Goal: Book appointment/travel/reservation

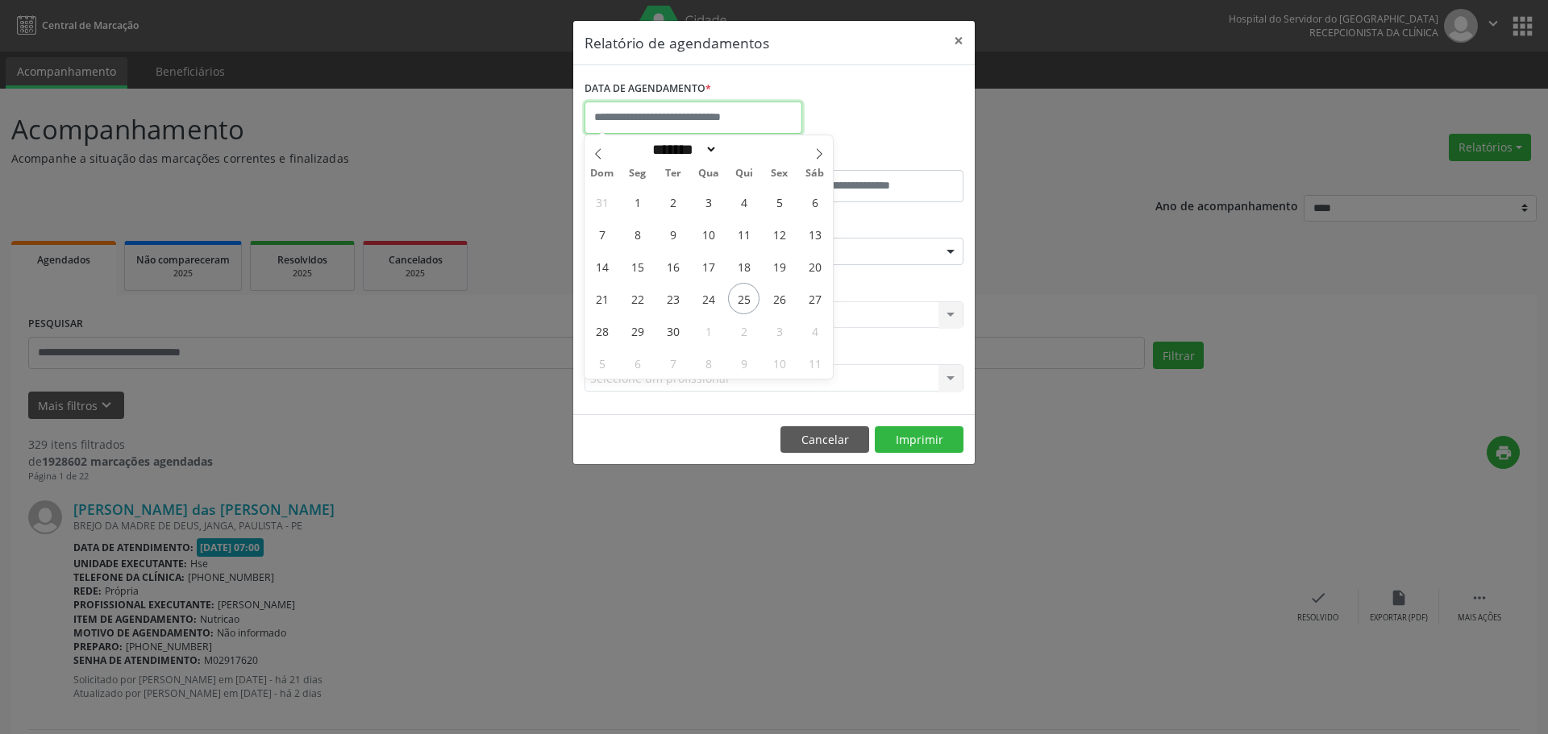
click at [694, 124] on input "text" at bounding box center [693, 118] width 218 height 32
click at [818, 149] on icon at bounding box center [818, 153] width 11 height 11
select select "*"
click at [713, 198] on span "1" at bounding box center [707, 201] width 31 height 31
type input "**********"
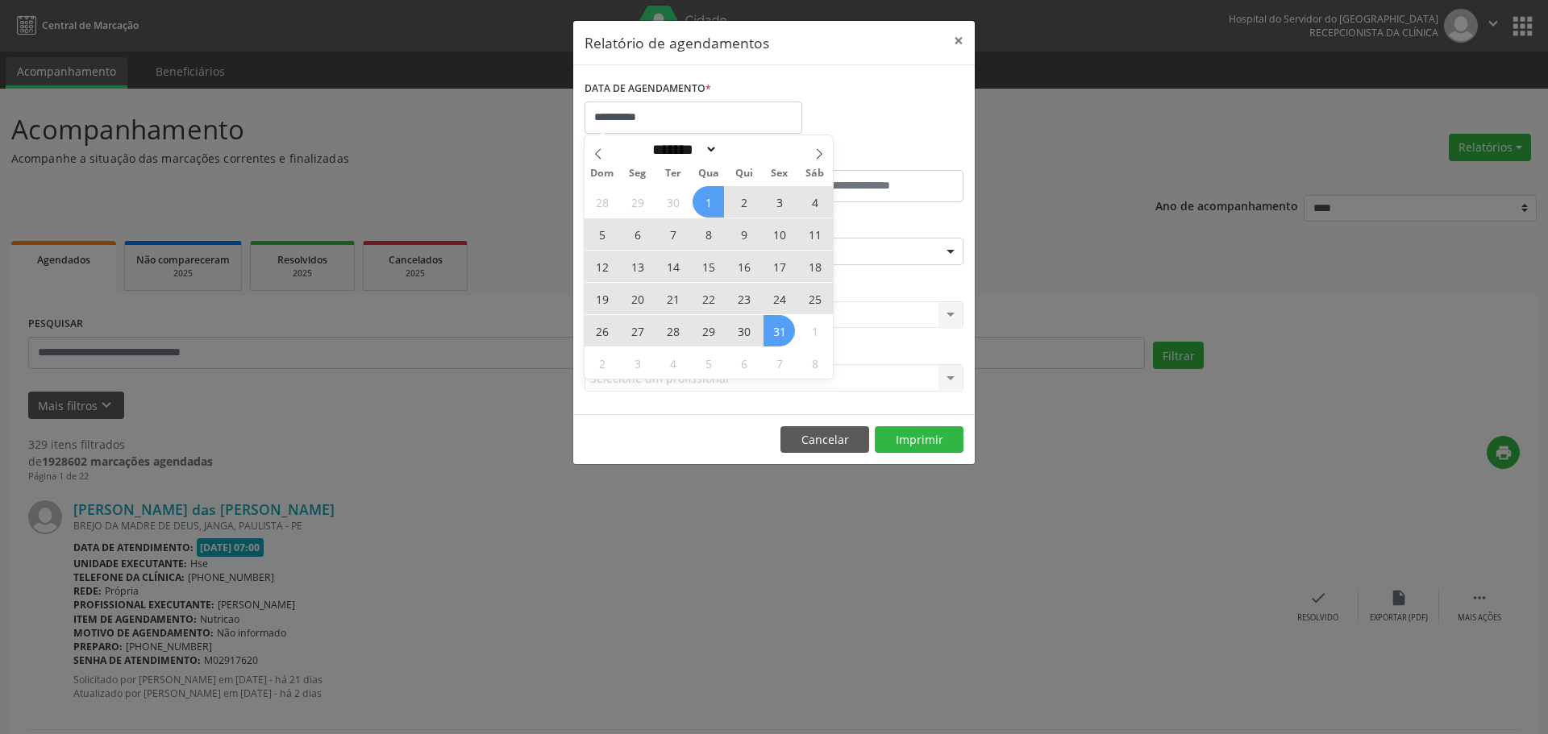
click at [776, 325] on div "28 29 30 1 2 3 4 5 6 7 8 9 10 11 12 13 14 15 16 17 18 19 20 21 22 23 24 25 26 2…" at bounding box center [708, 281] width 248 height 193
click at [776, 325] on span "31" at bounding box center [778, 330] width 31 height 31
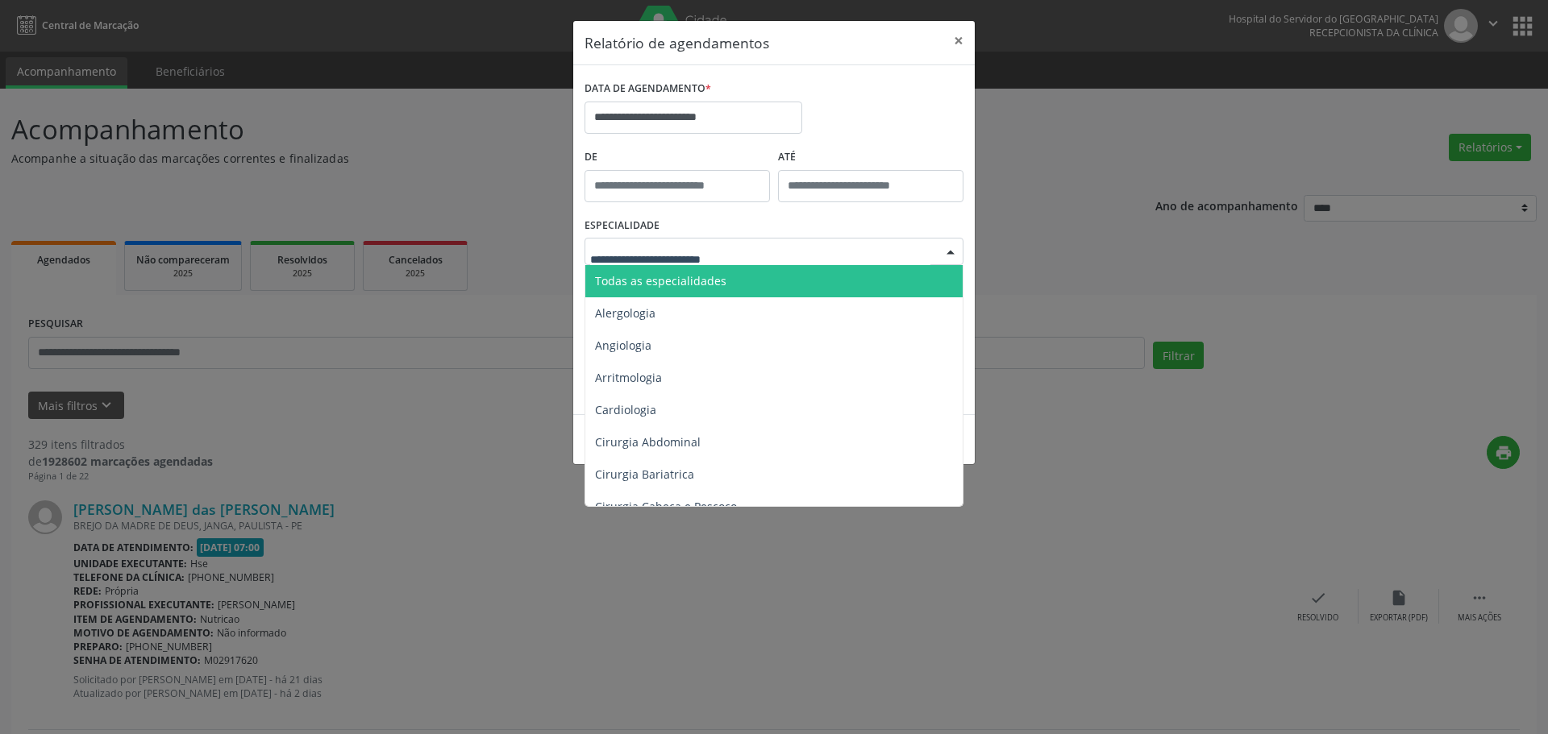
click at [685, 242] on div at bounding box center [773, 251] width 379 height 27
click at [690, 278] on span "Todas as especialidades" at bounding box center [660, 280] width 131 height 15
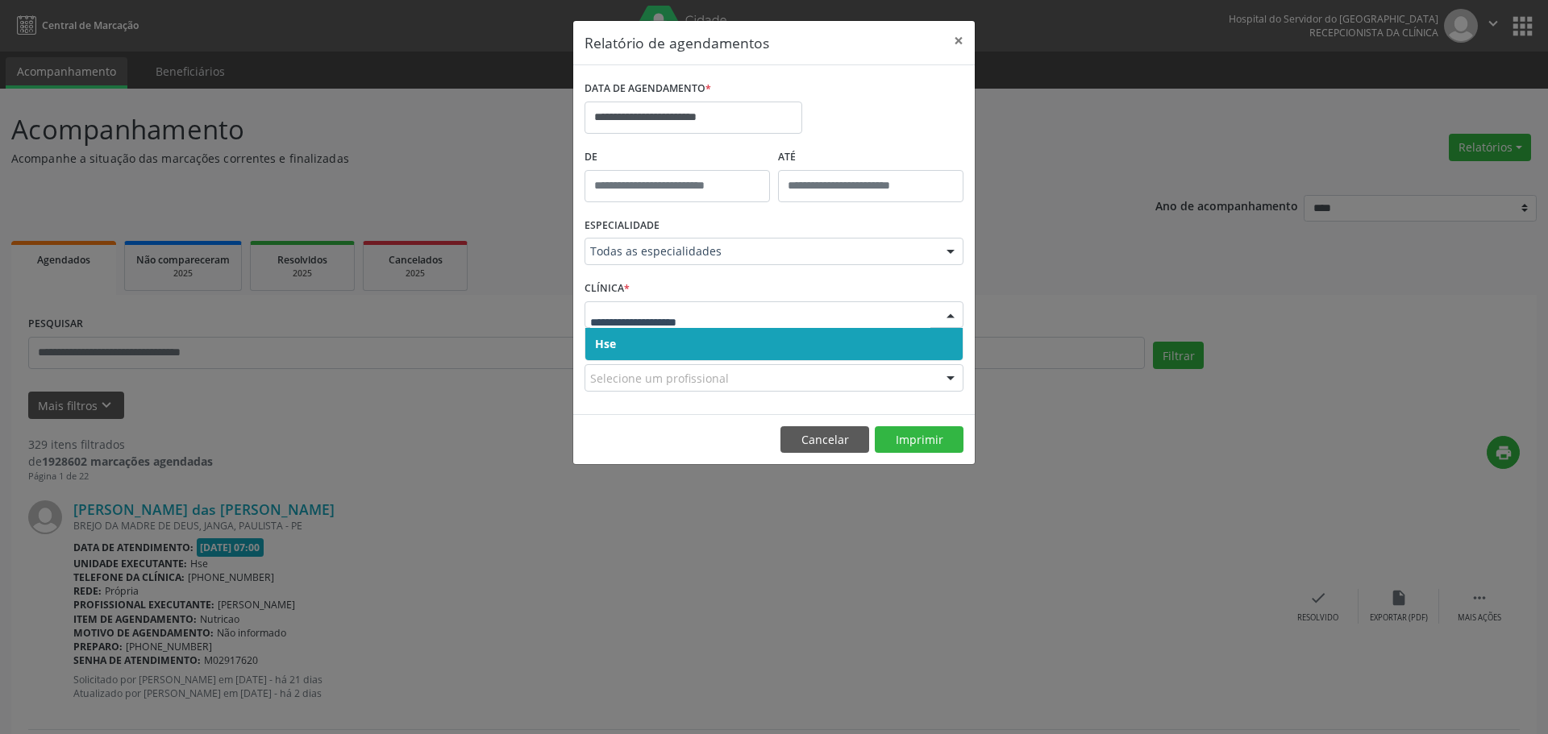
click at [870, 306] on div at bounding box center [773, 315] width 379 height 27
click at [810, 347] on span "Hse" at bounding box center [773, 344] width 377 height 32
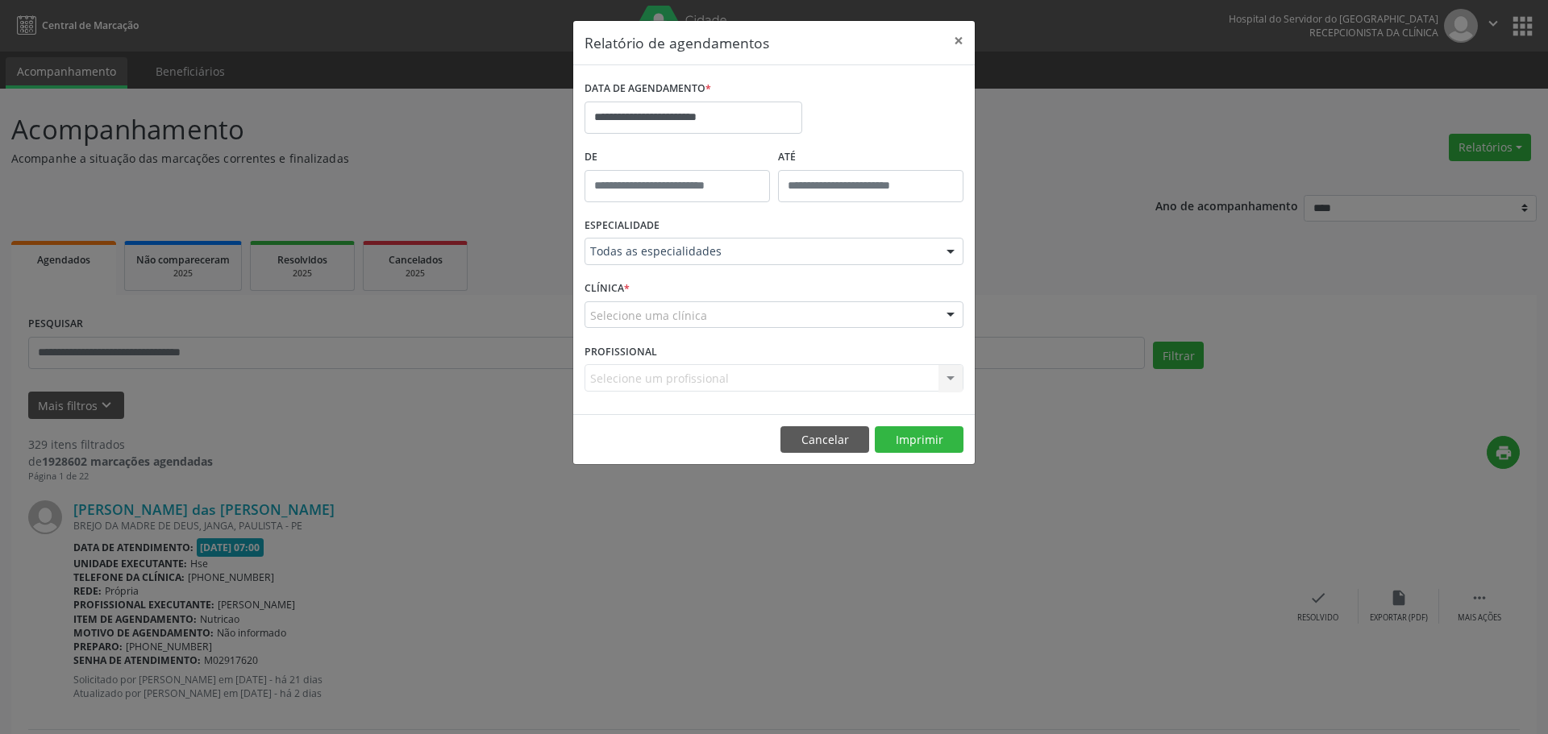
click at [825, 317] on div "Selecione uma clínica" at bounding box center [773, 315] width 379 height 27
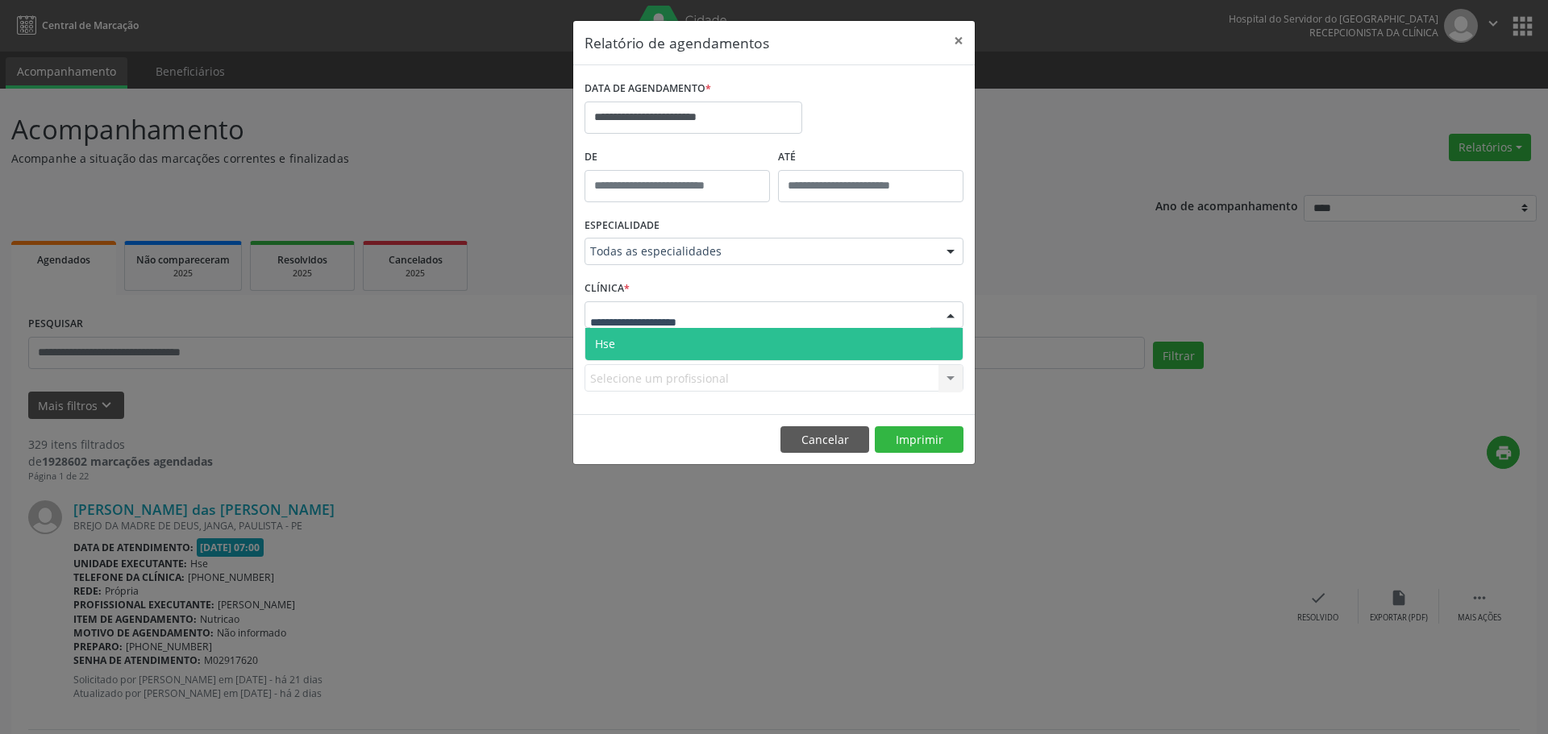
click at [809, 332] on span "Hse" at bounding box center [773, 344] width 377 height 32
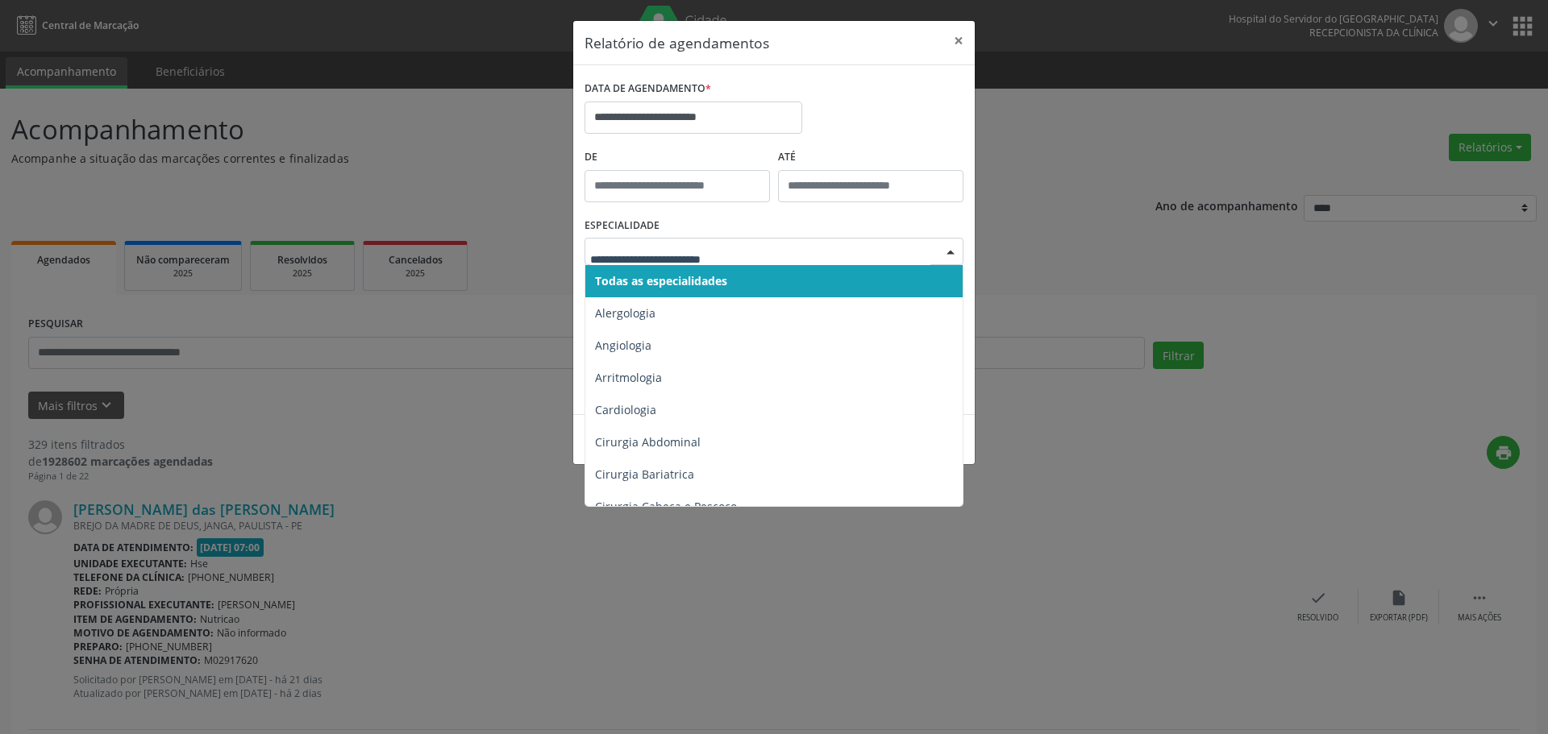
click at [796, 261] on div at bounding box center [773, 251] width 379 height 27
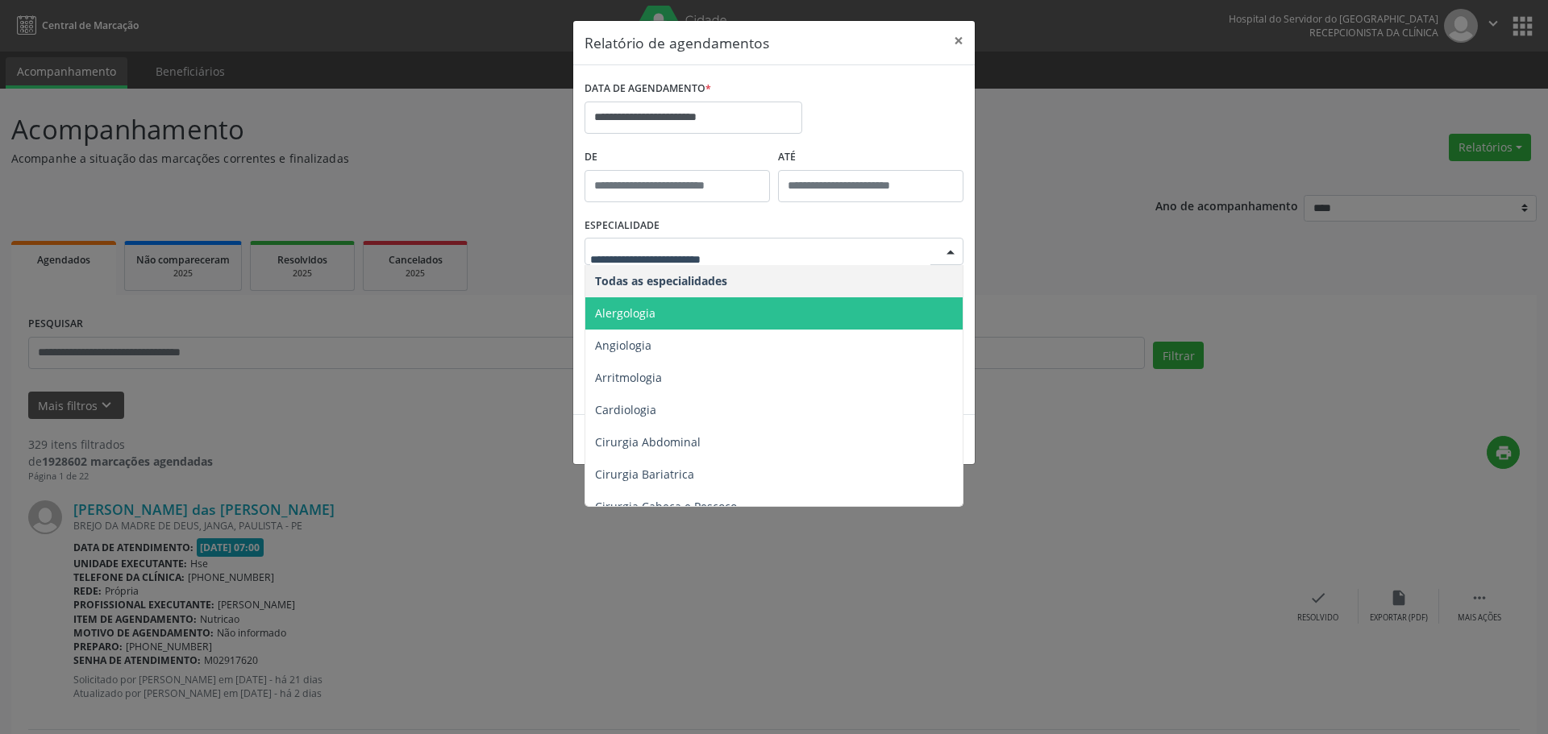
click at [727, 300] on span "Alergologia" at bounding box center [775, 313] width 380 height 32
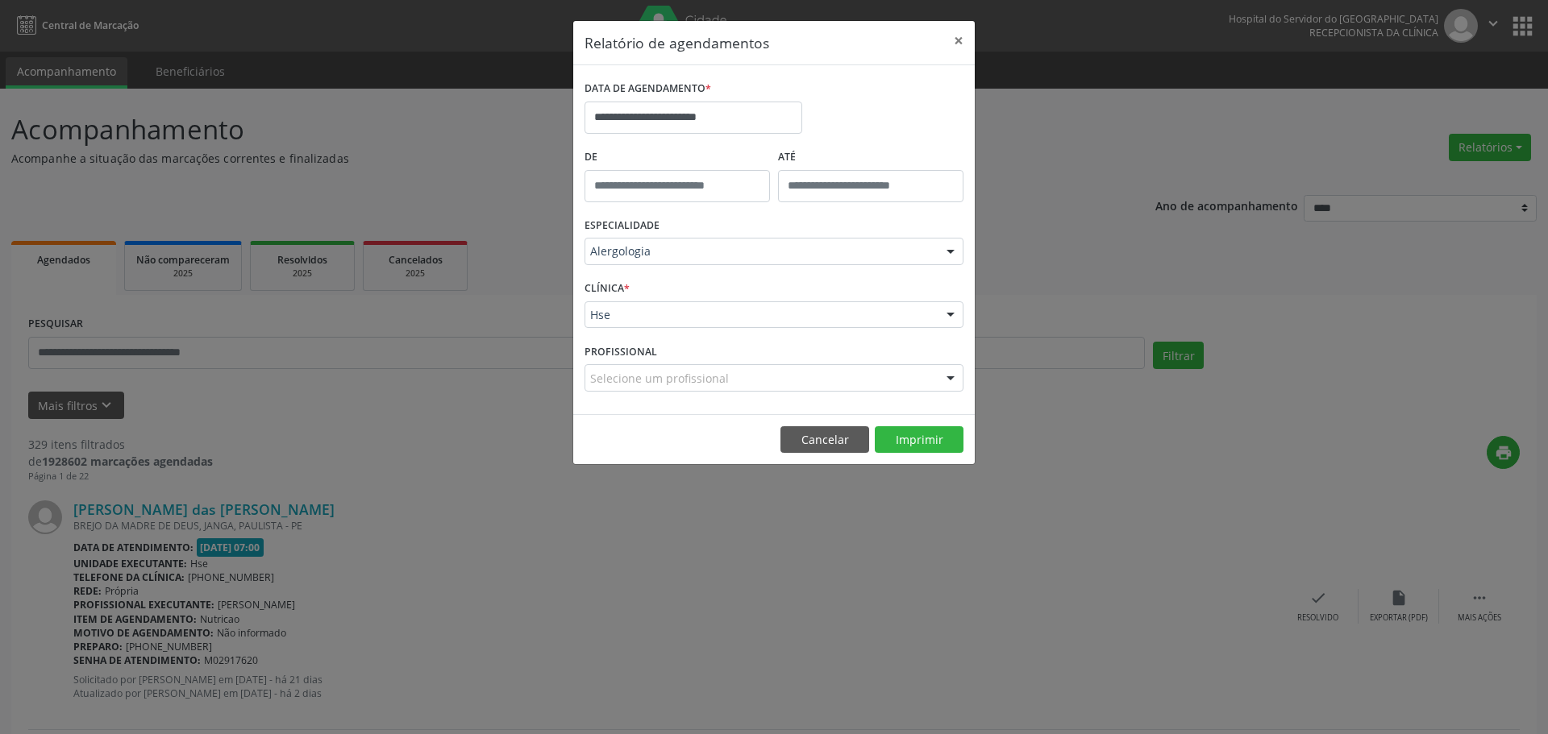
click at [888, 385] on div "Selecione um profissional" at bounding box center [773, 377] width 379 height 27
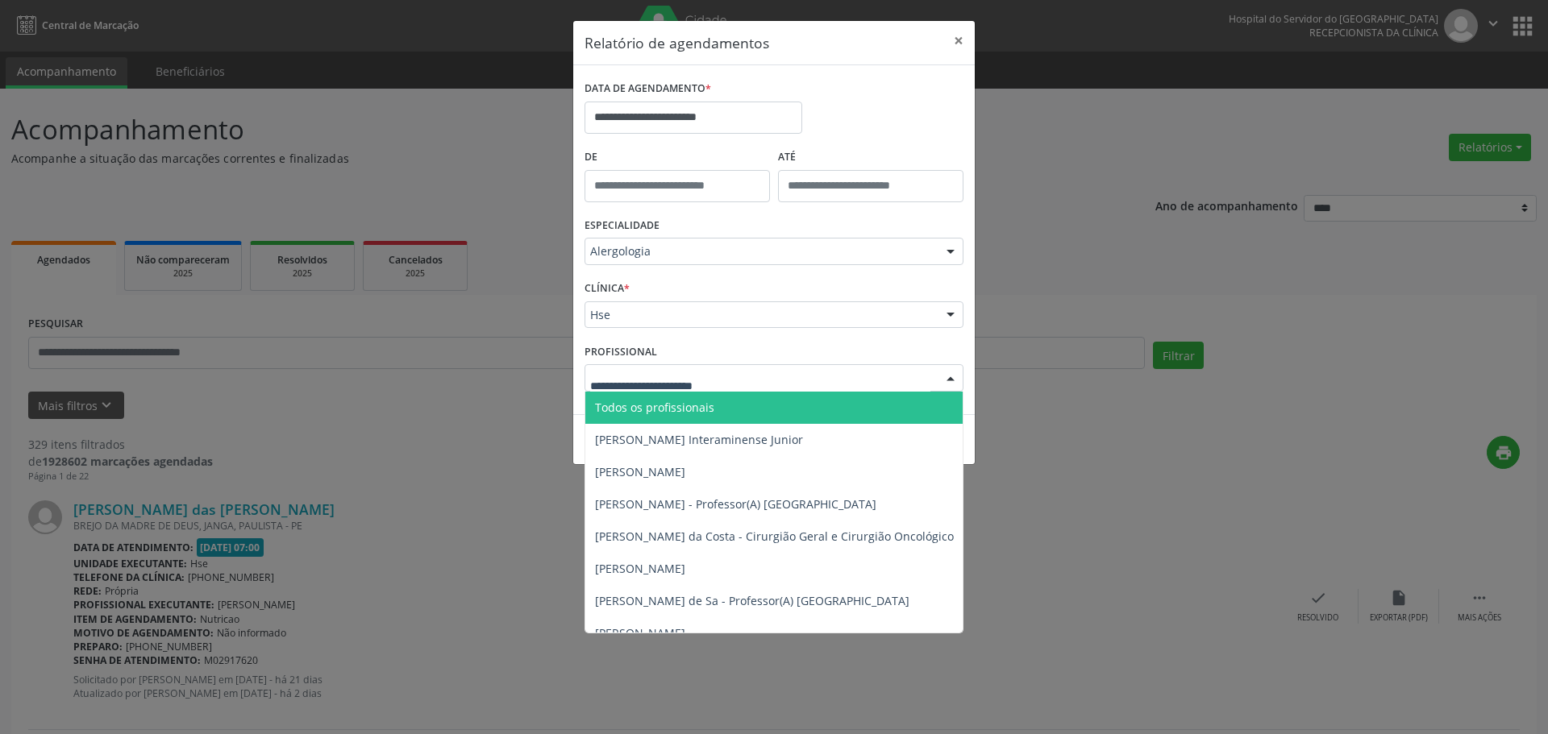
click at [832, 398] on span "Todos os profissionais" at bounding box center [856, 408] width 543 height 32
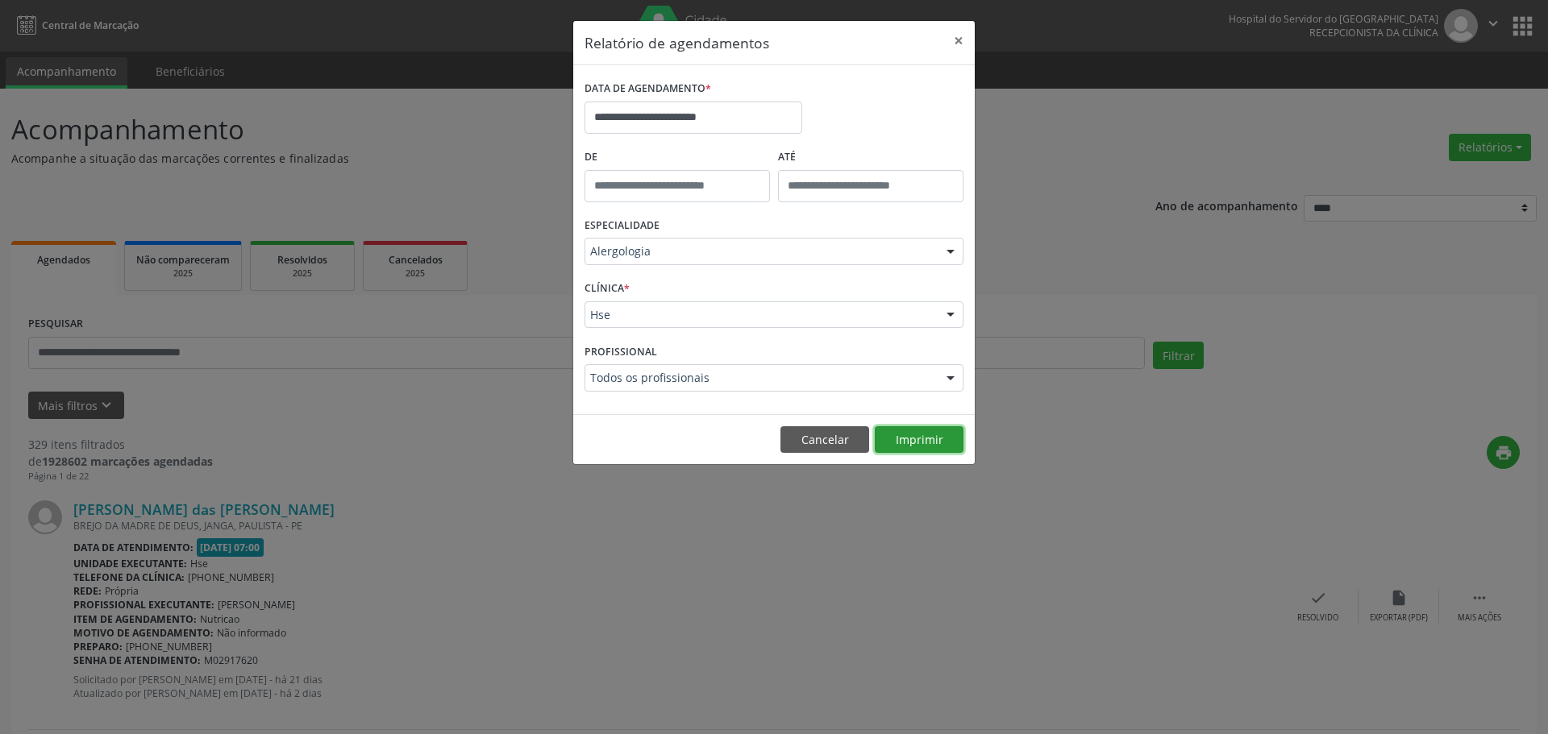
click at [903, 434] on button "Imprimir" at bounding box center [919, 439] width 89 height 27
